Goal: Transaction & Acquisition: Subscribe to service/newsletter

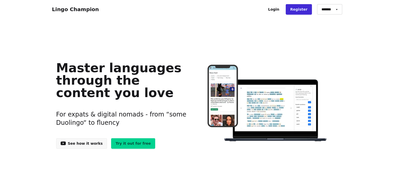
click at [121, 143] on link "Try it out for free" at bounding box center [133, 143] width 44 height 10
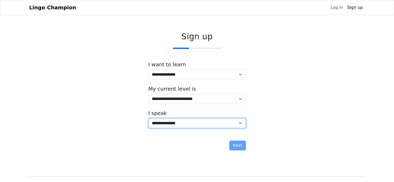
click at [239, 122] on select "**********" at bounding box center [196, 123] width 97 height 10
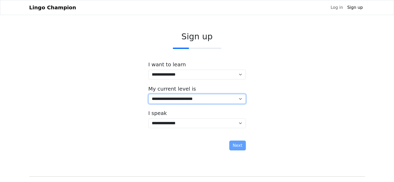
click at [239, 97] on select "**********" at bounding box center [196, 99] width 97 height 10
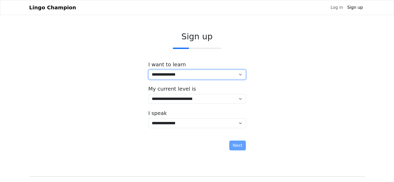
click at [241, 72] on select "**********" at bounding box center [196, 75] width 97 height 10
